Goal: Find specific page/section: Find specific page/section

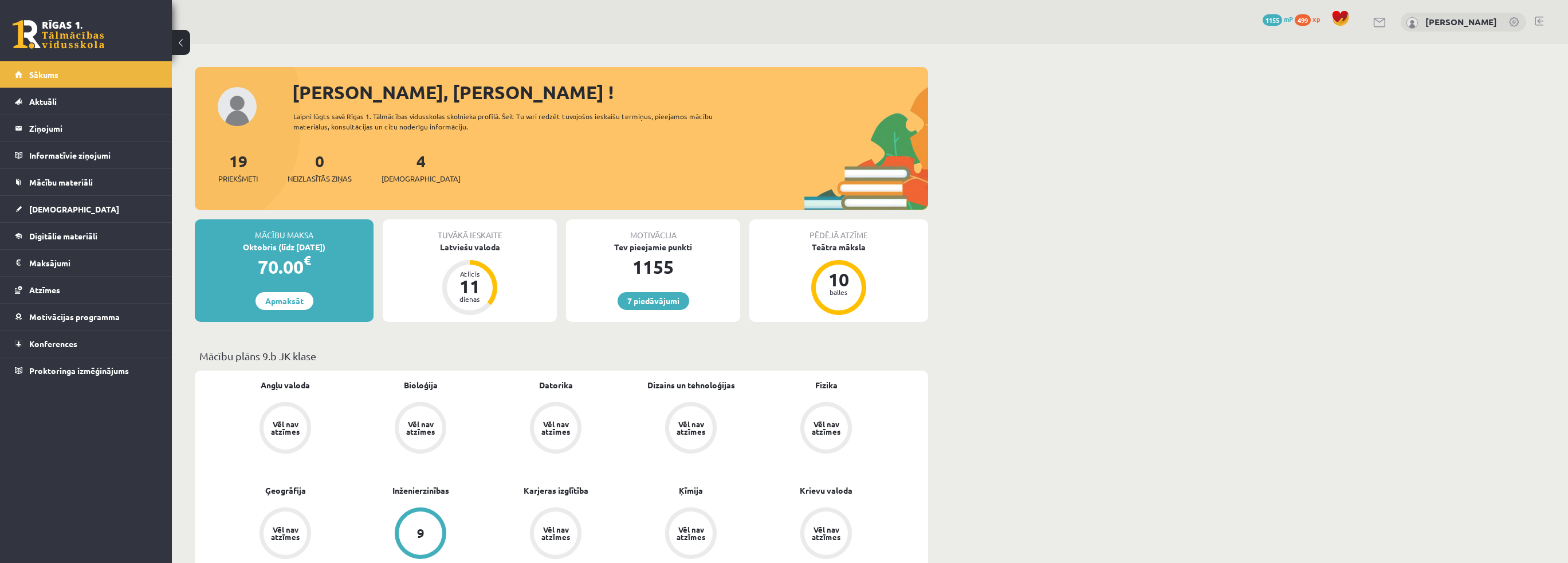
scroll to position [493, 0]
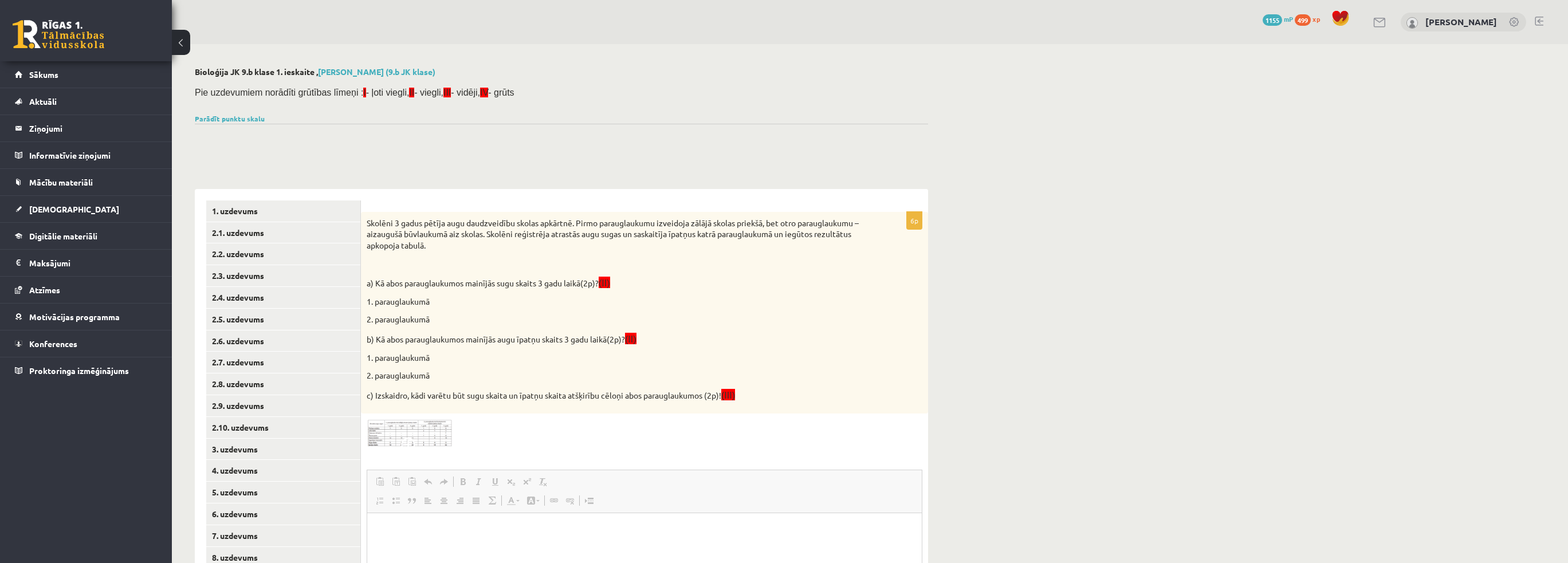
click at [745, 370] on p "2. parauglaukumā" at bounding box center [615, 375] width 499 height 11
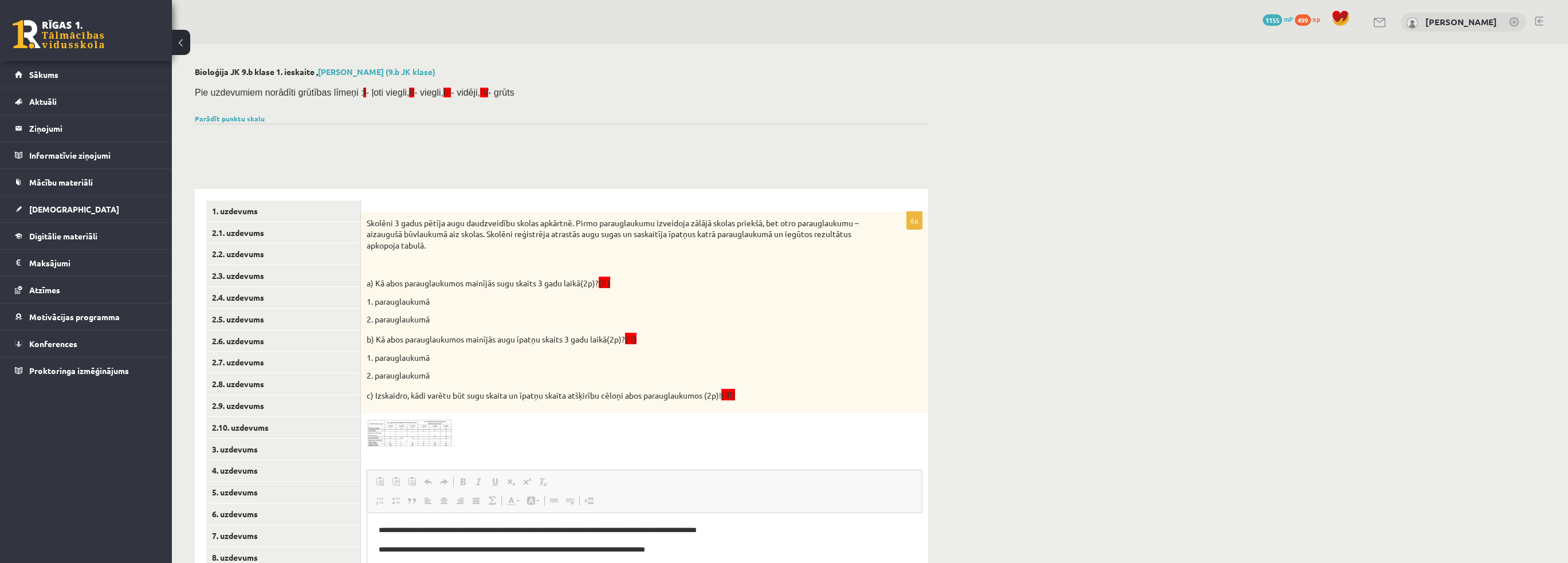
drag, startPoint x: 58, startPoint y: 30, endPoint x: 66, endPoint y: 27, distance: 8.5
click at [58, 30] on link at bounding box center [58, 34] width 91 height 29
